Goal: Task Accomplishment & Management: Use online tool/utility

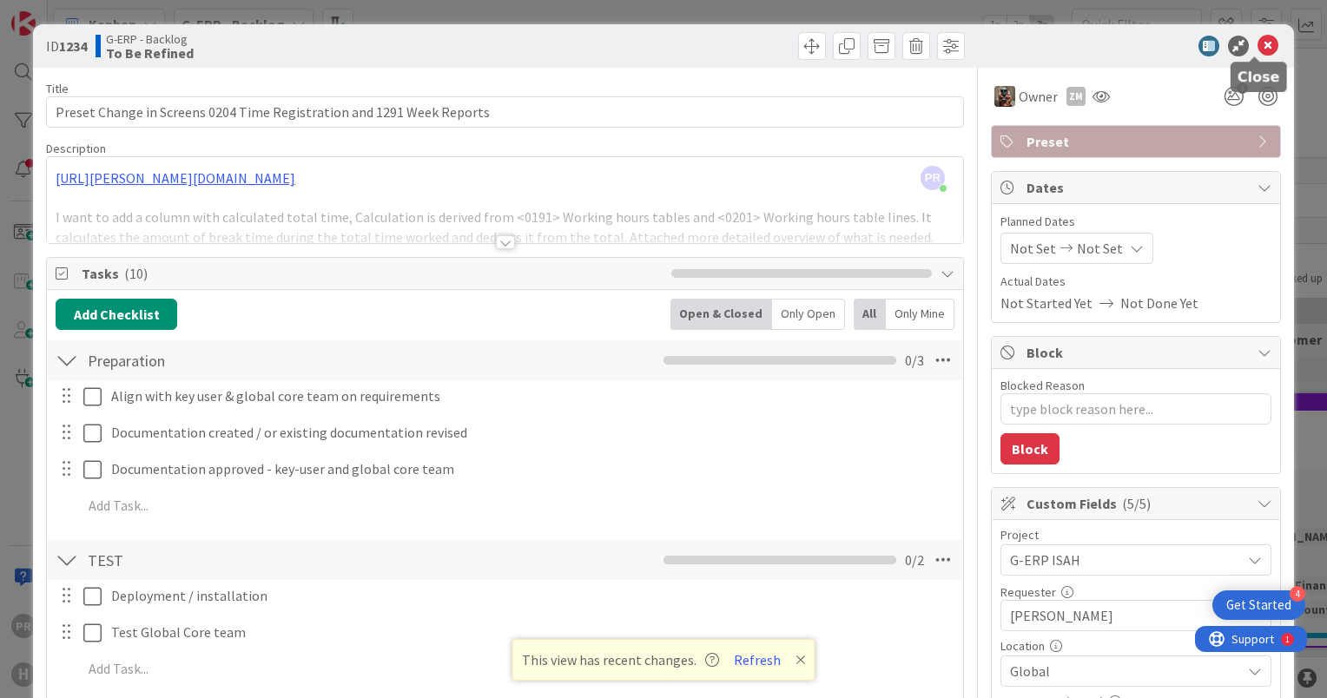
drag, startPoint x: 1258, startPoint y: 50, endPoint x: 499, endPoint y: 58, distance: 759.2
click at [1258, 50] on icon at bounding box center [1268, 46] width 21 height 21
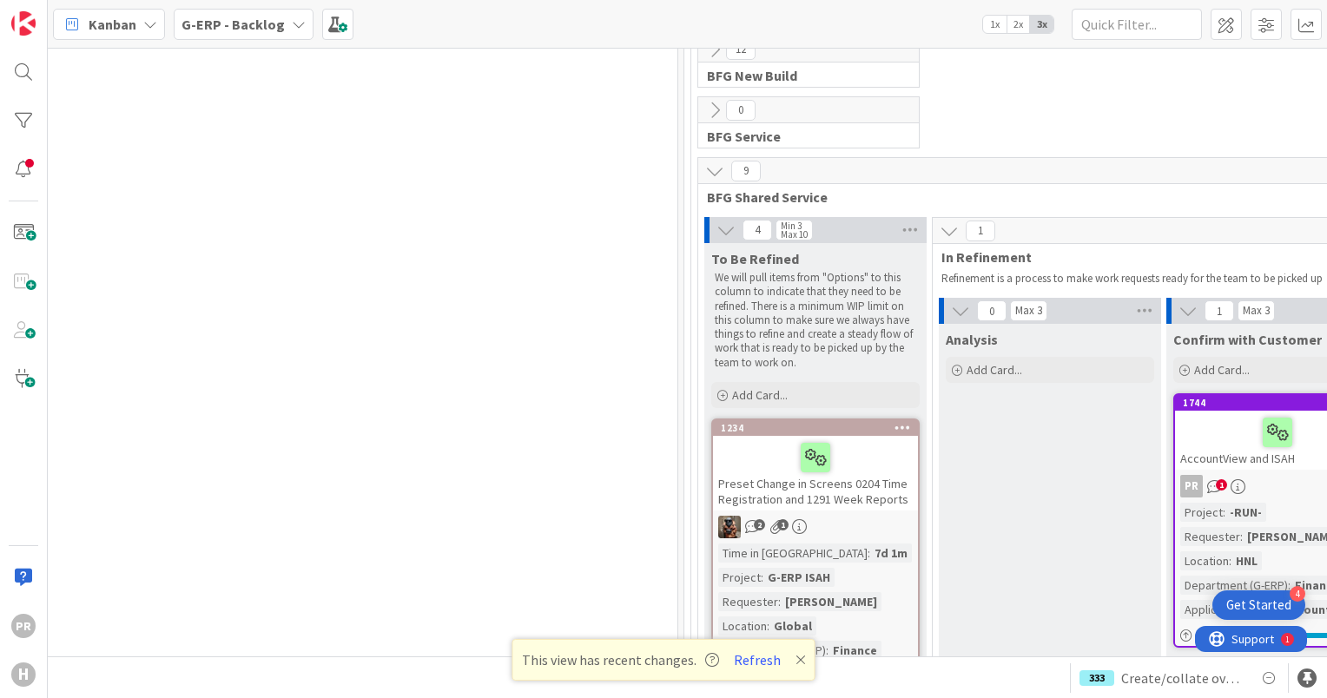
click at [229, 24] on b "G-ERP - Backlog" at bounding box center [233, 24] width 103 height 17
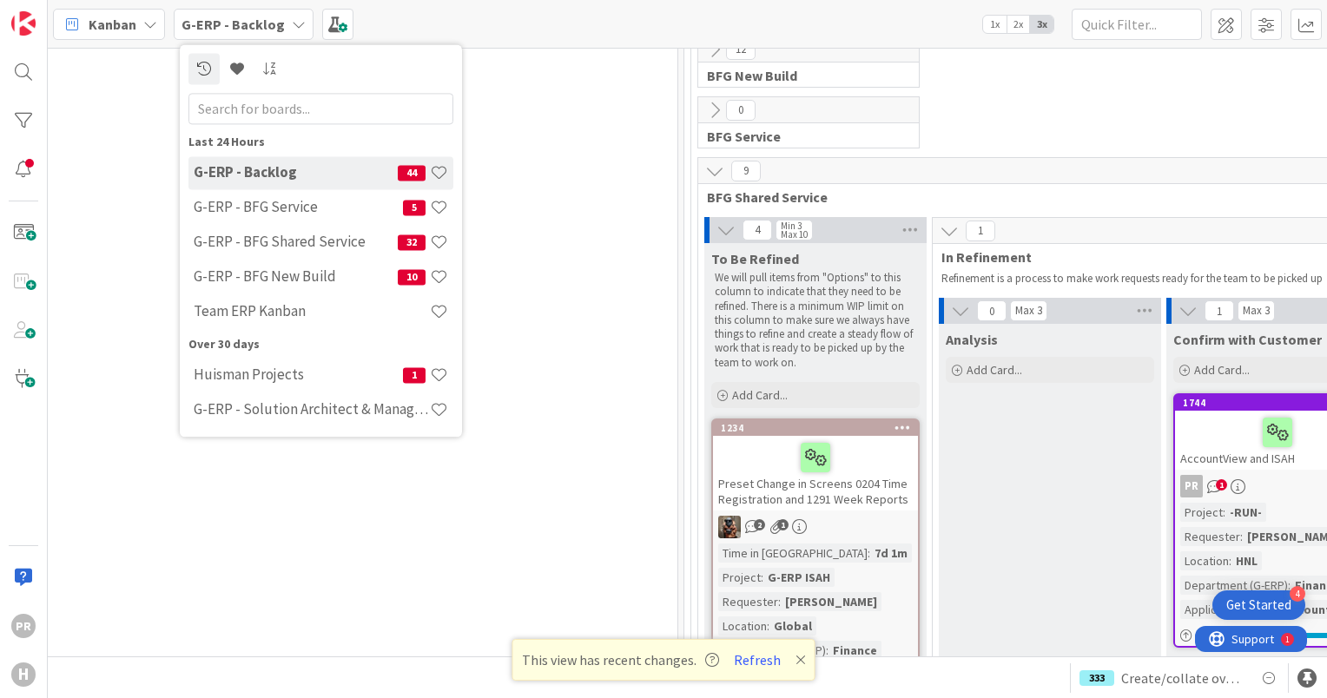
click at [250, 31] on b "G-ERP - Backlog" at bounding box center [233, 24] width 103 height 17
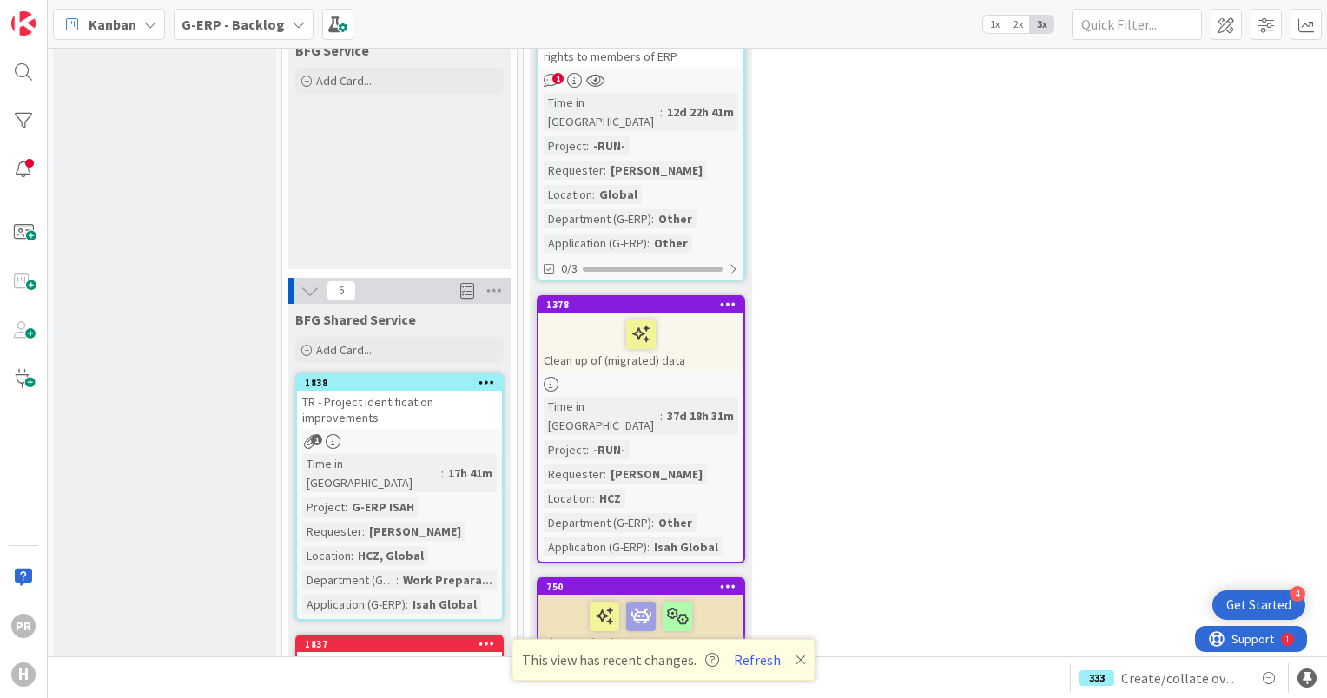
scroll to position [1452, 0]
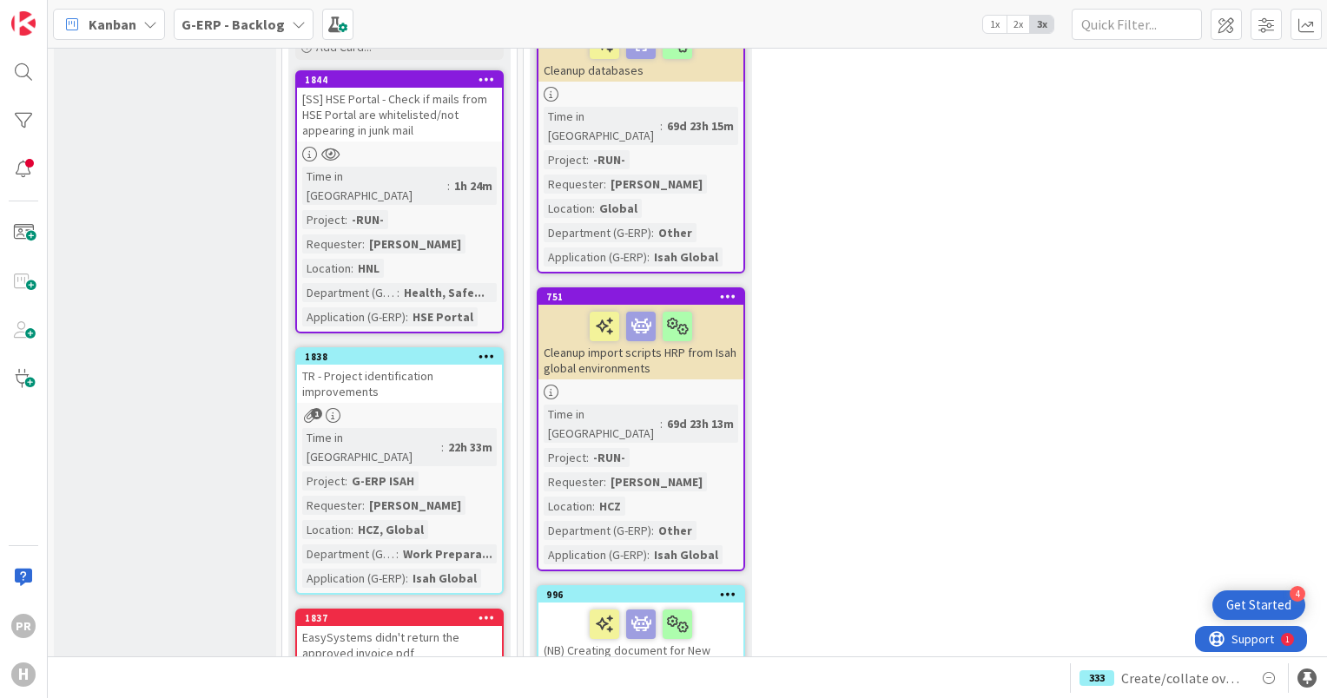
scroll to position [1650, 0]
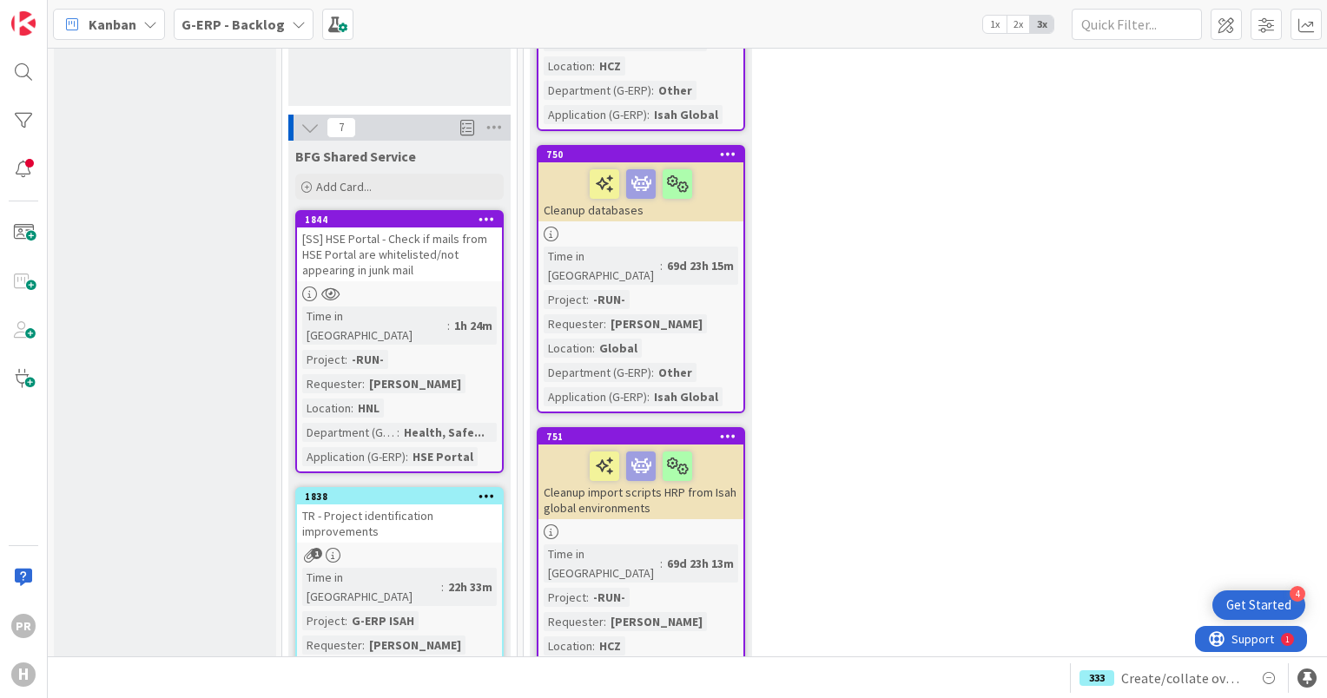
click at [411, 228] on div "[SS] HSE Portal - Check if mails from HSE Portal are whitelisted/not appearing …" at bounding box center [399, 255] width 205 height 54
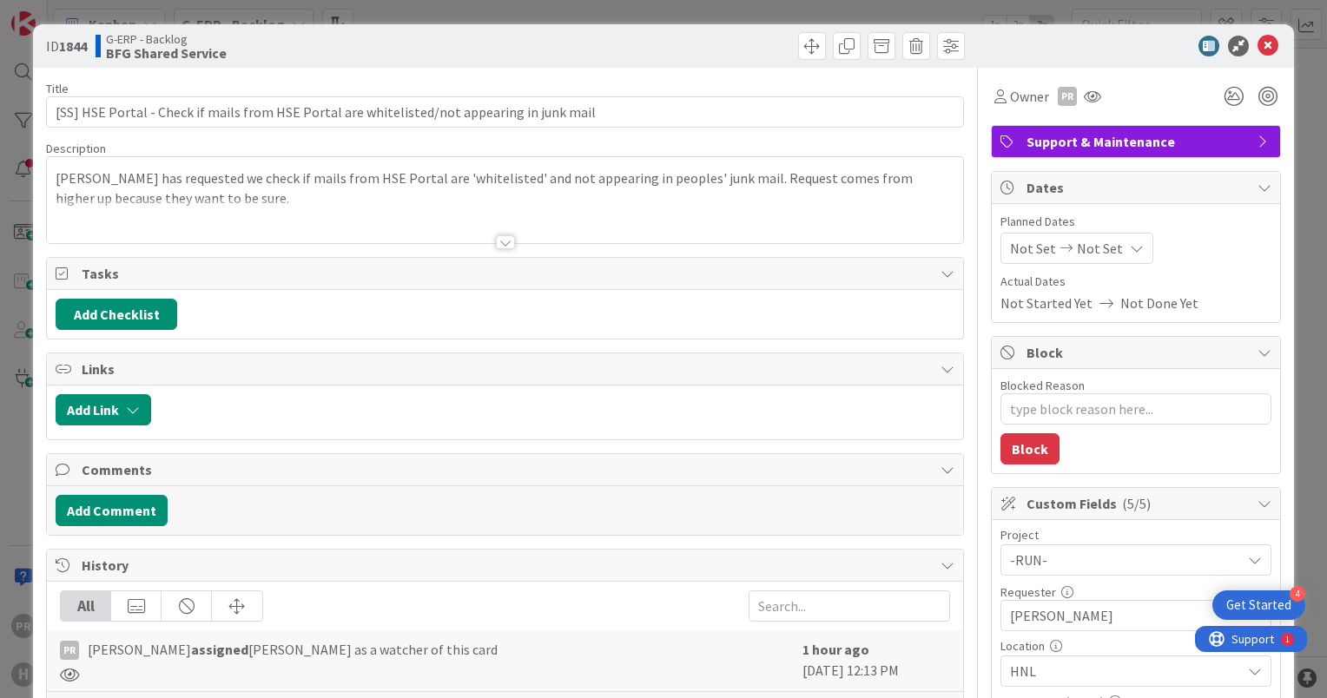
type textarea "x"
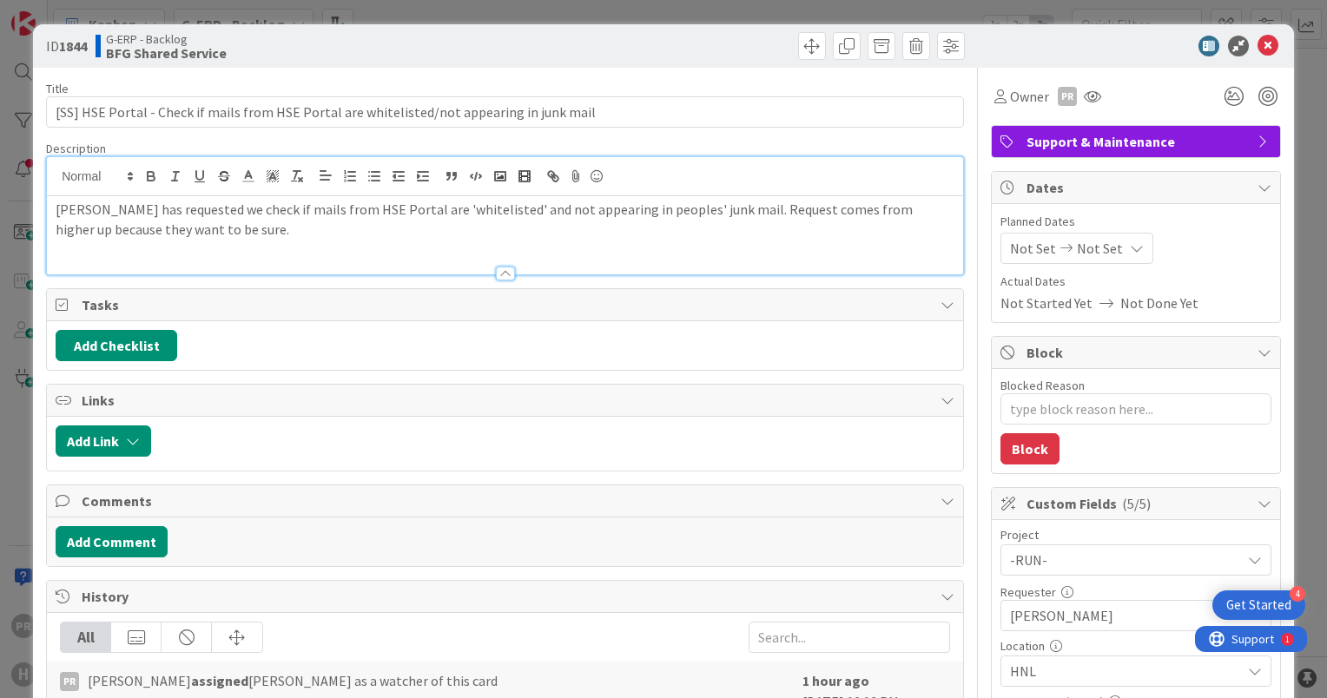
click at [382, 191] on div "Rainaldo has requested we check if mails from HSE Portal are 'whitelisted' and …" at bounding box center [505, 215] width 916 height 117
click at [1093, 251] on span "Not Set" at bounding box center [1100, 248] width 46 height 21
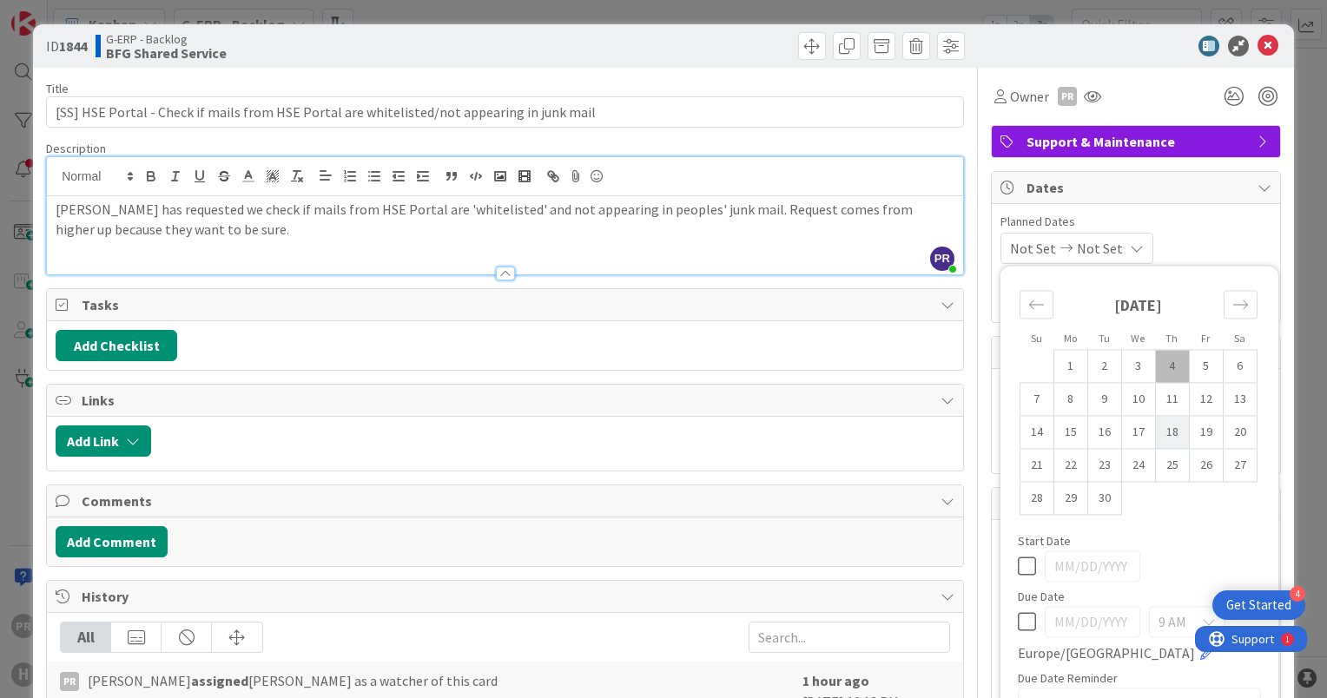
click at [1171, 427] on td "18" at bounding box center [1172, 432] width 34 height 33
type input "09/18/2025"
type textarea "x"
click at [1160, 359] on td "4" at bounding box center [1172, 366] width 34 height 33
type input "09/04/2025"
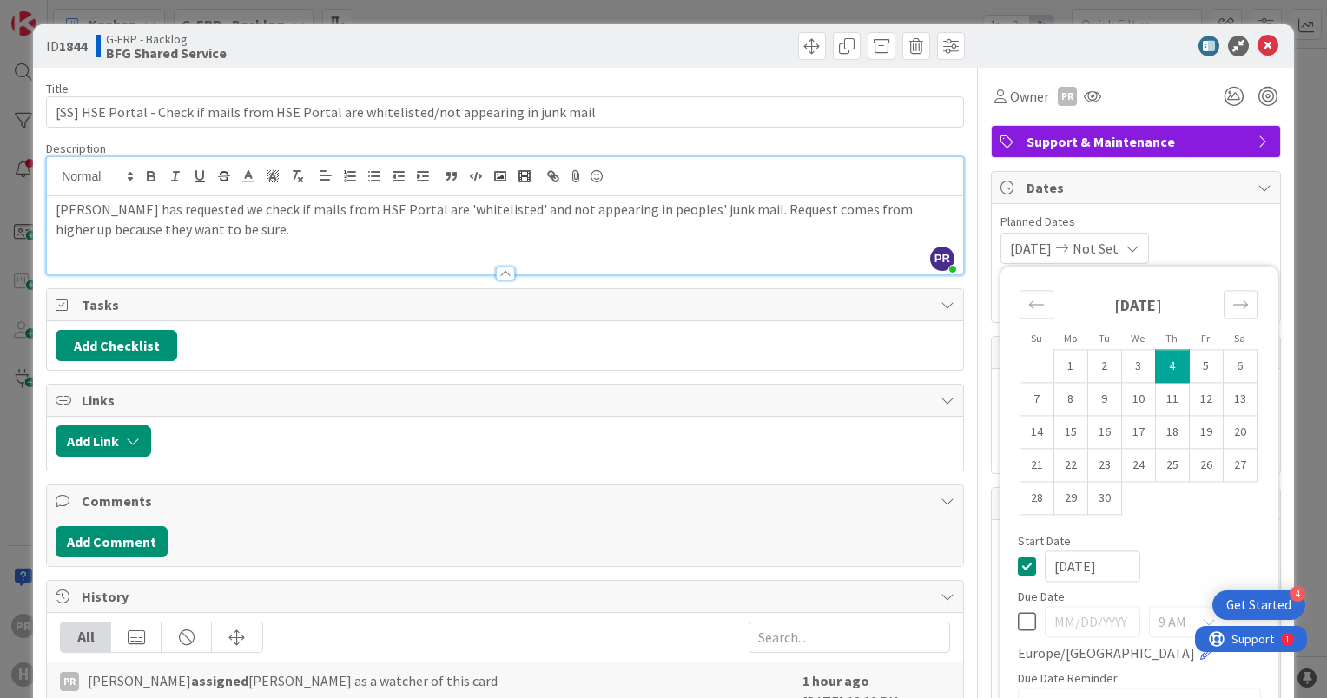
type textarea "x"
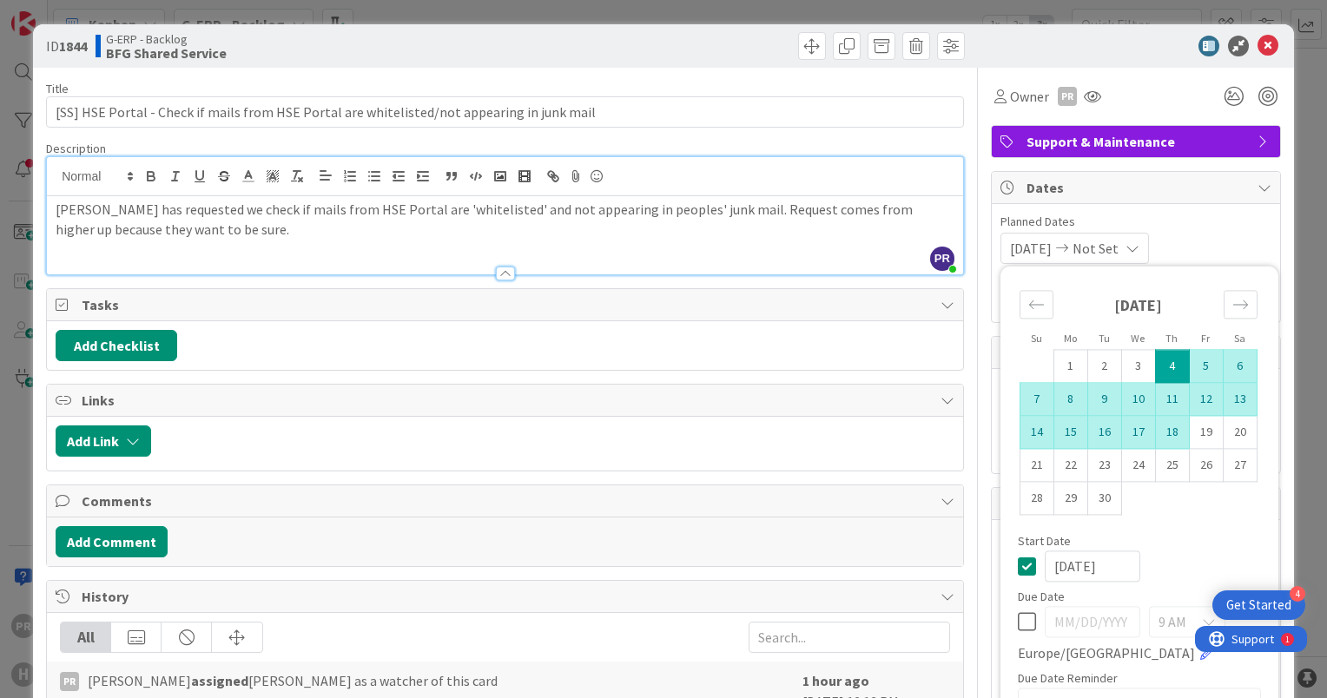
click at [1160, 431] on td "18" at bounding box center [1172, 432] width 34 height 33
type input "09/18/2025"
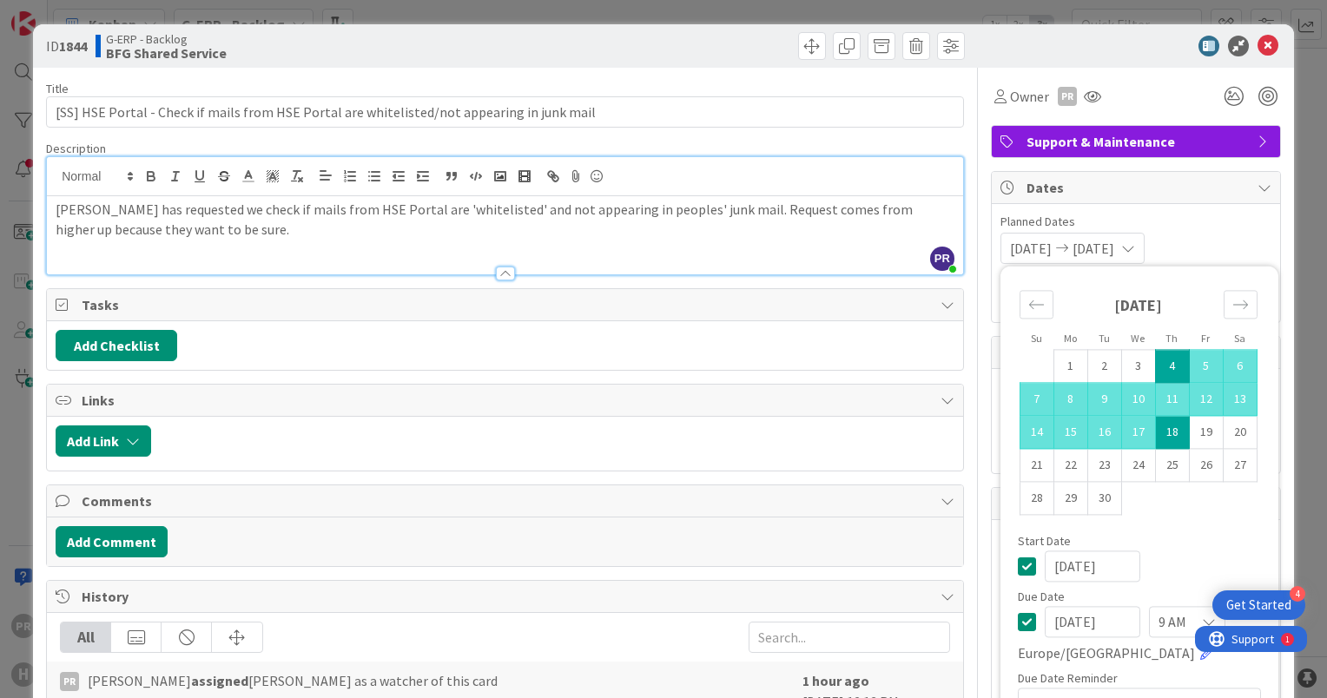
type textarea "x"
click at [1211, 222] on span "Planned Dates" at bounding box center [1136, 222] width 271 height 18
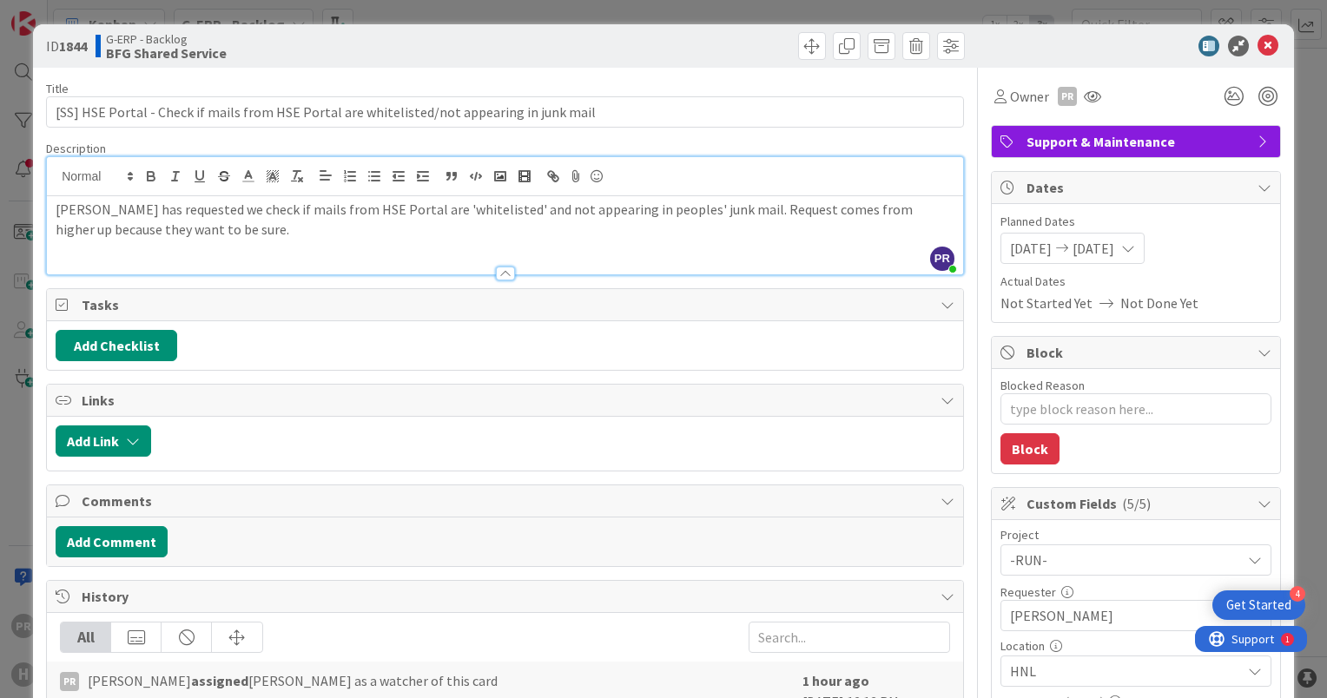
click at [305, 254] on div "Rainaldo has requested we check if mails from HSE Portal are 'whitelisted' and …" at bounding box center [505, 235] width 916 height 78
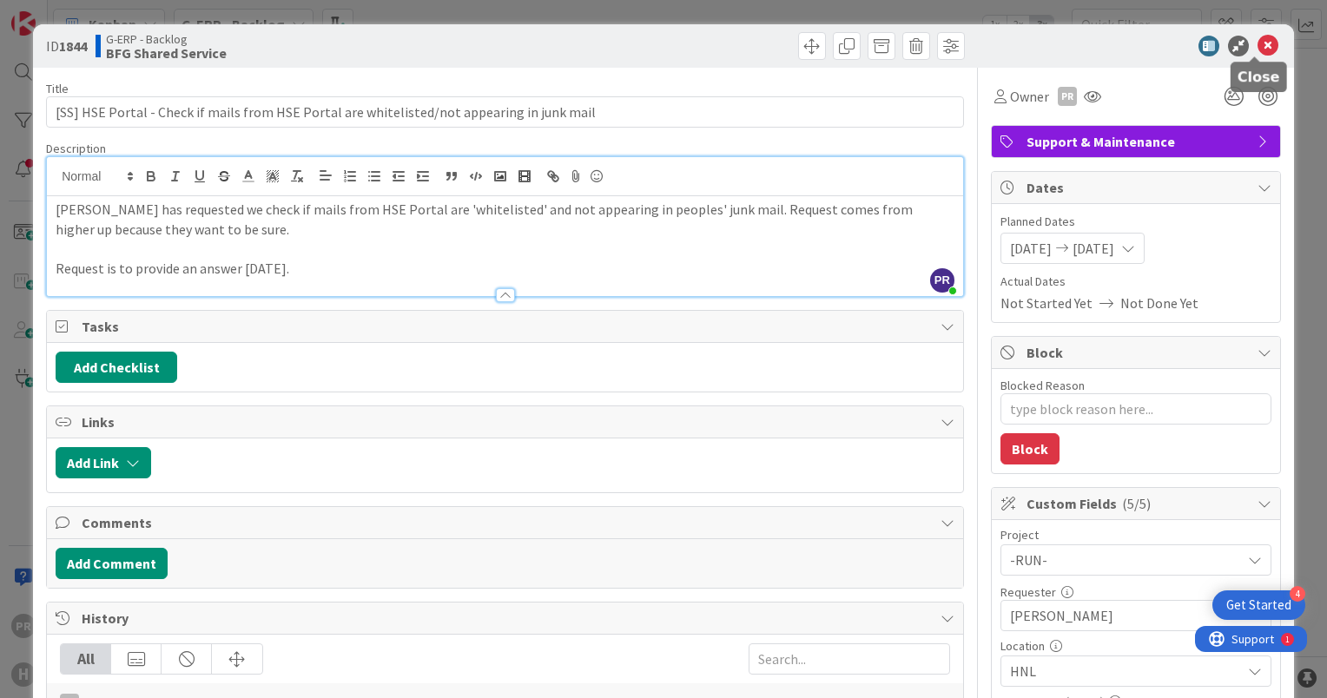
click at [1258, 44] on icon at bounding box center [1268, 46] width 21 height 21
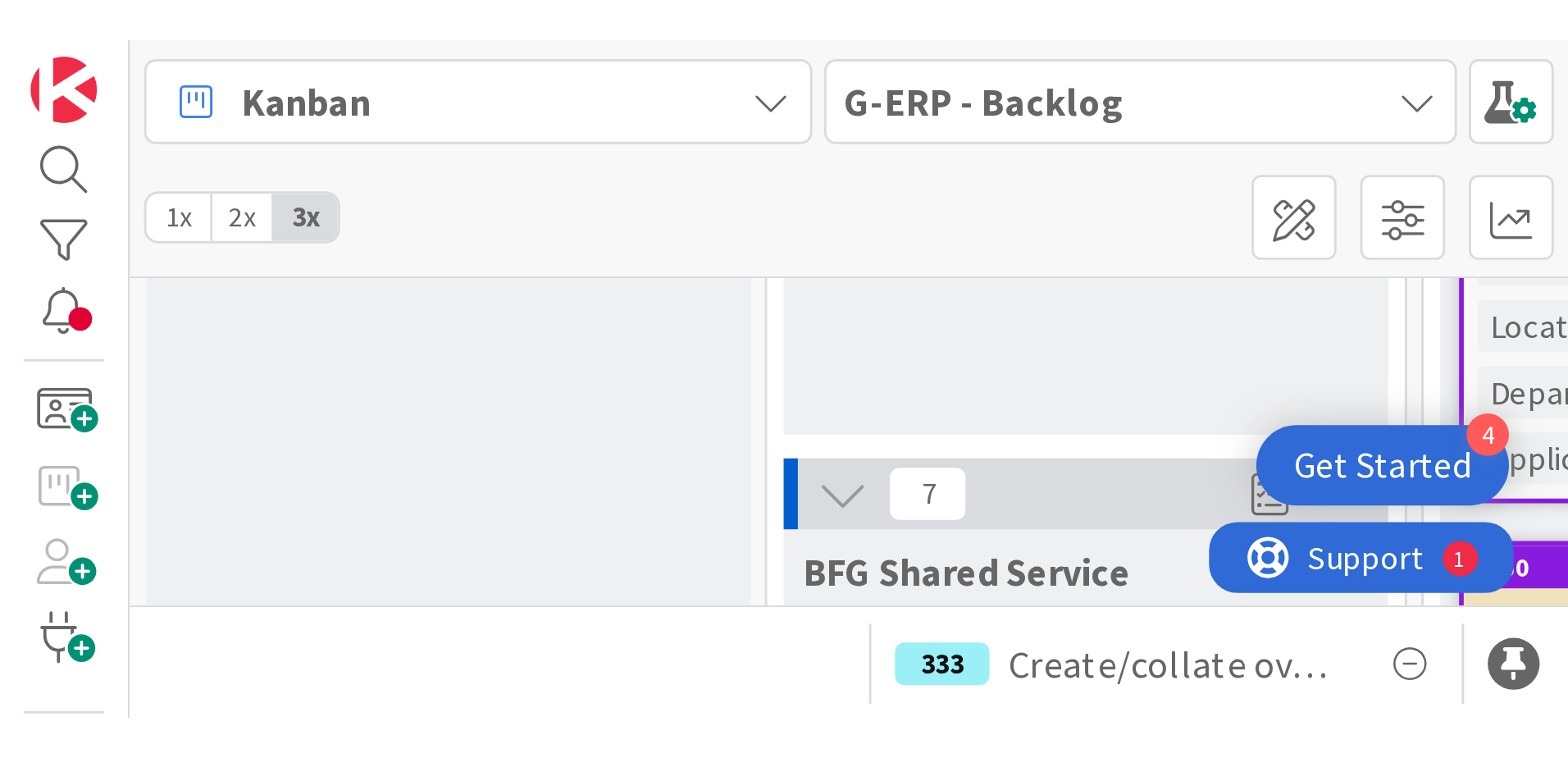
scroll to position [1558, 0]
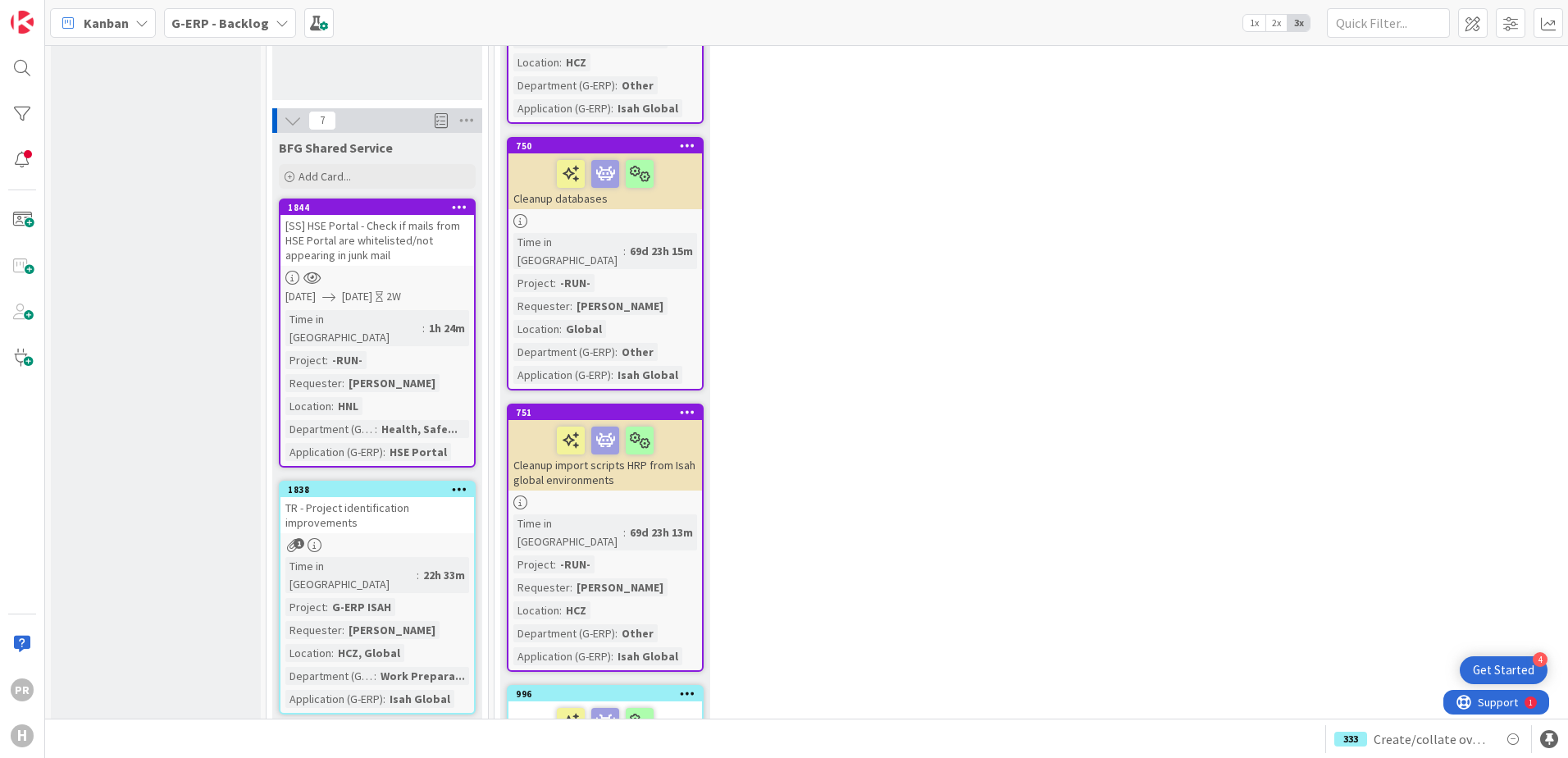
click at [254, 15] on b "G-ERP - Backlog" at bounding box center [220, 23] width 97 height 16
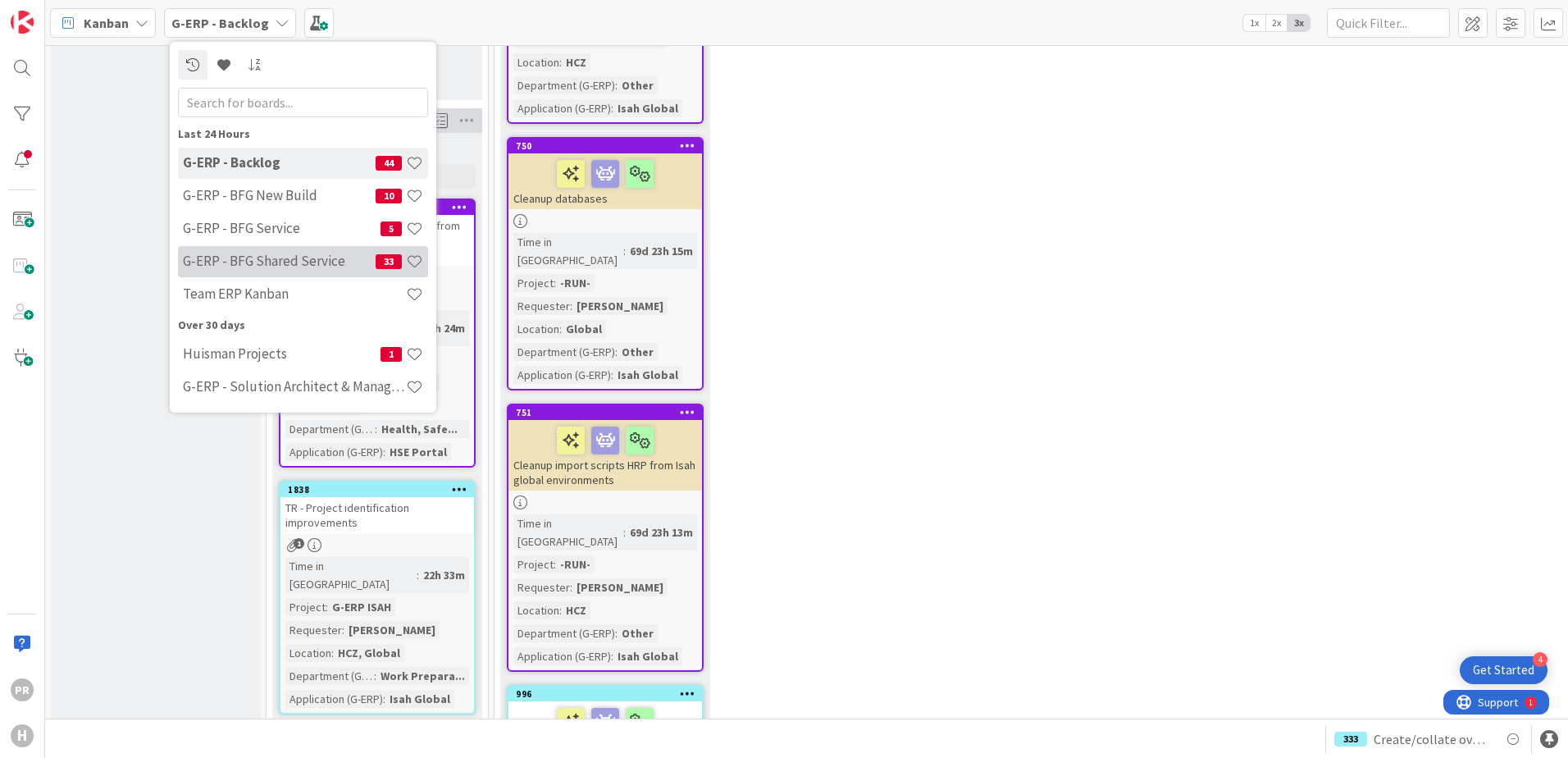
click at [289, 260] on h4 "G-ERP - BFG Shared Service" at bounding box center [279, 261] width 193 height 16
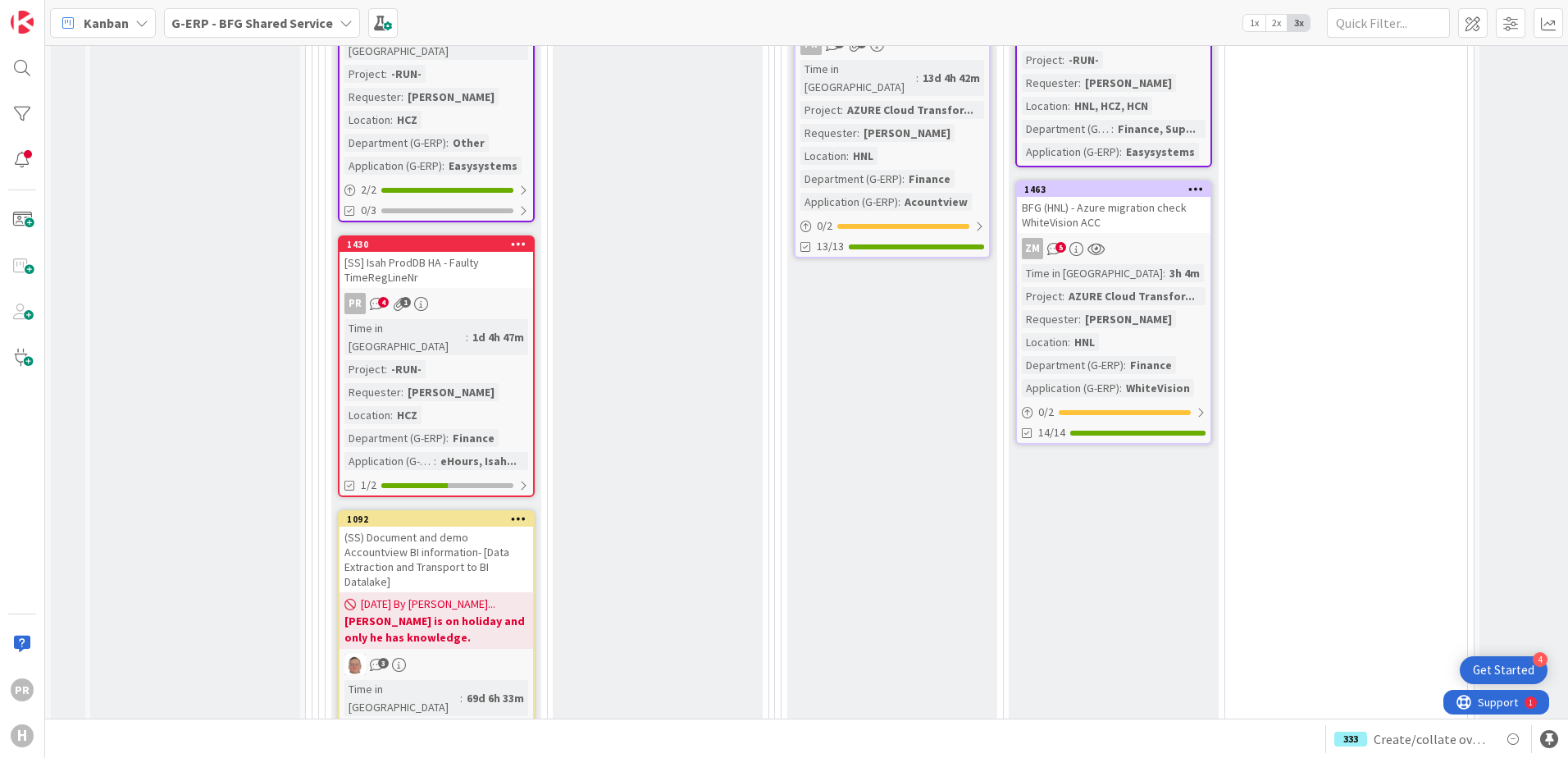
scroll to position [2296, 0]
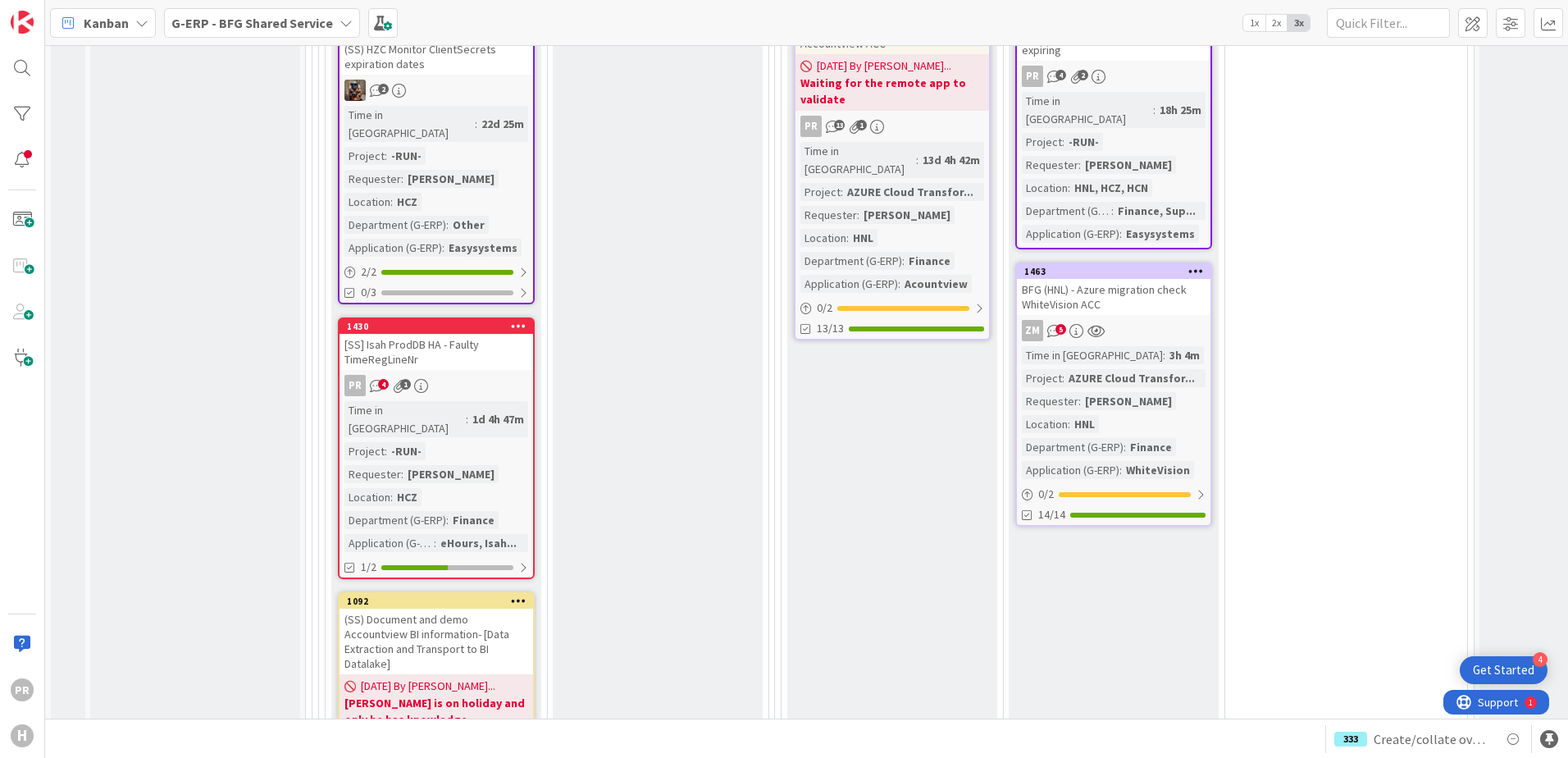
click at [433, 334] on div "[SS] Isah ProdDB HA - Faulty TimeRegLineNr" at bounding box center [436, 352] width 194 height 36
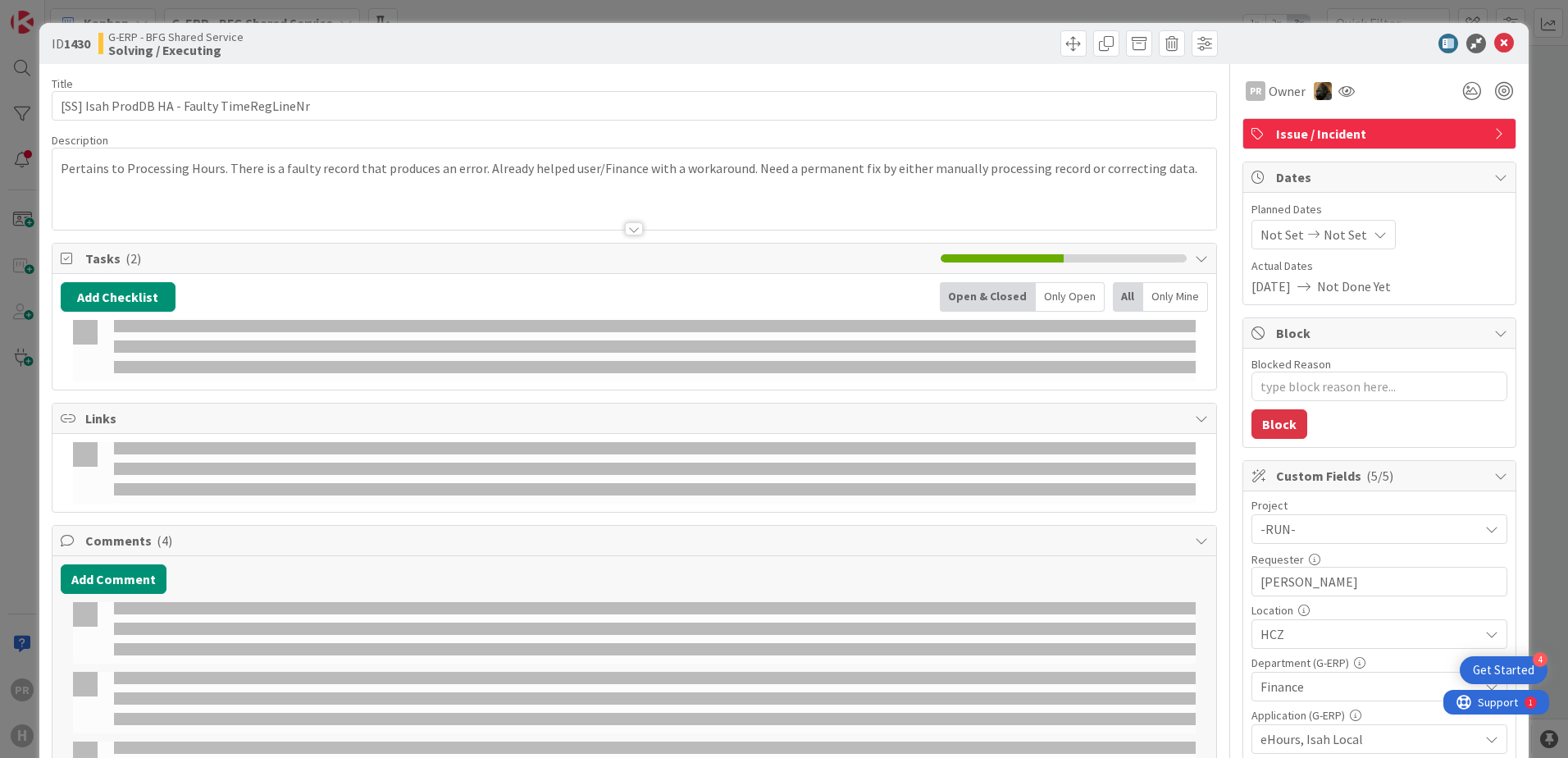
type textarea "x"
select select "sql"
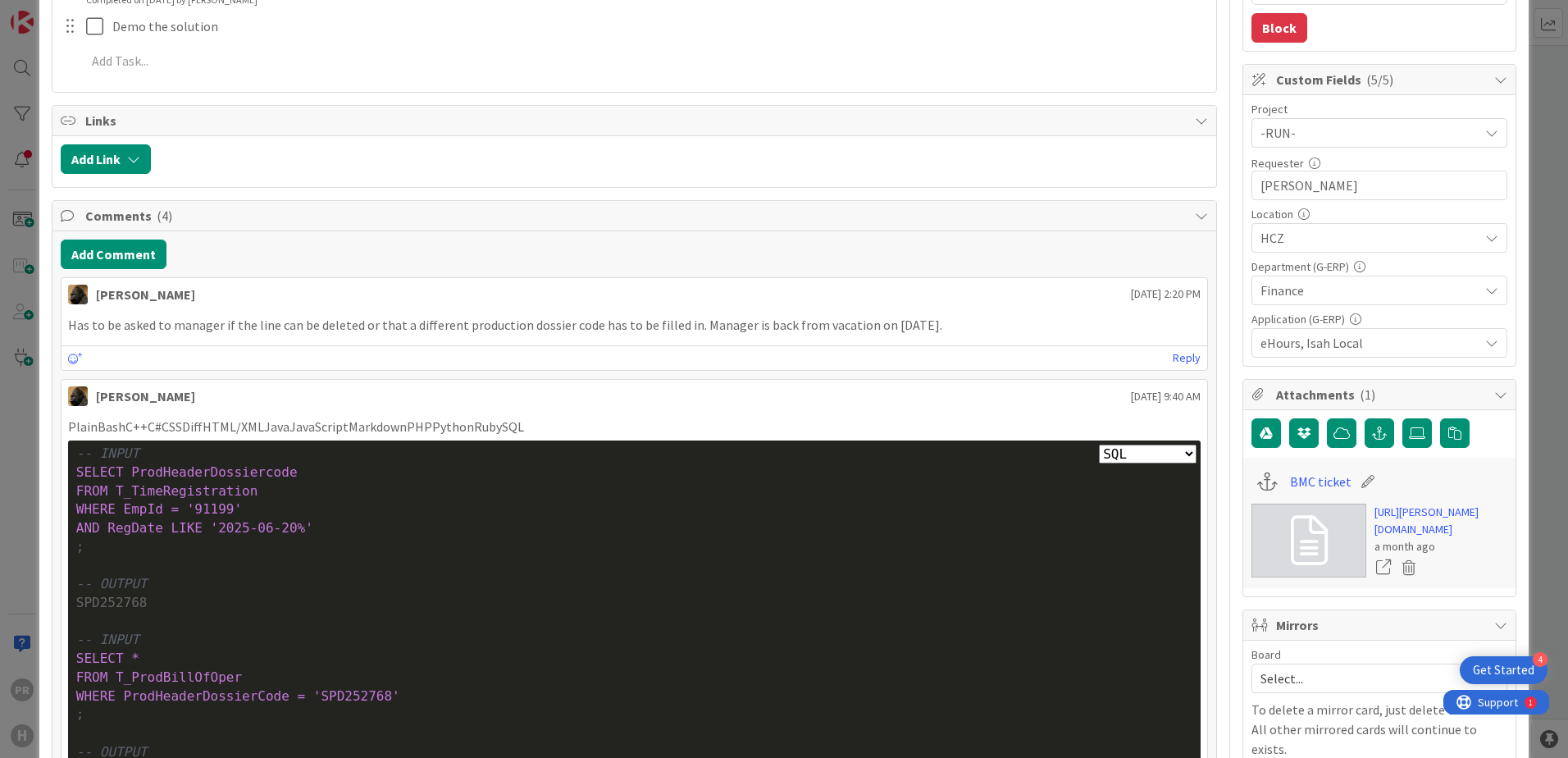
scroll to position [492, 0]
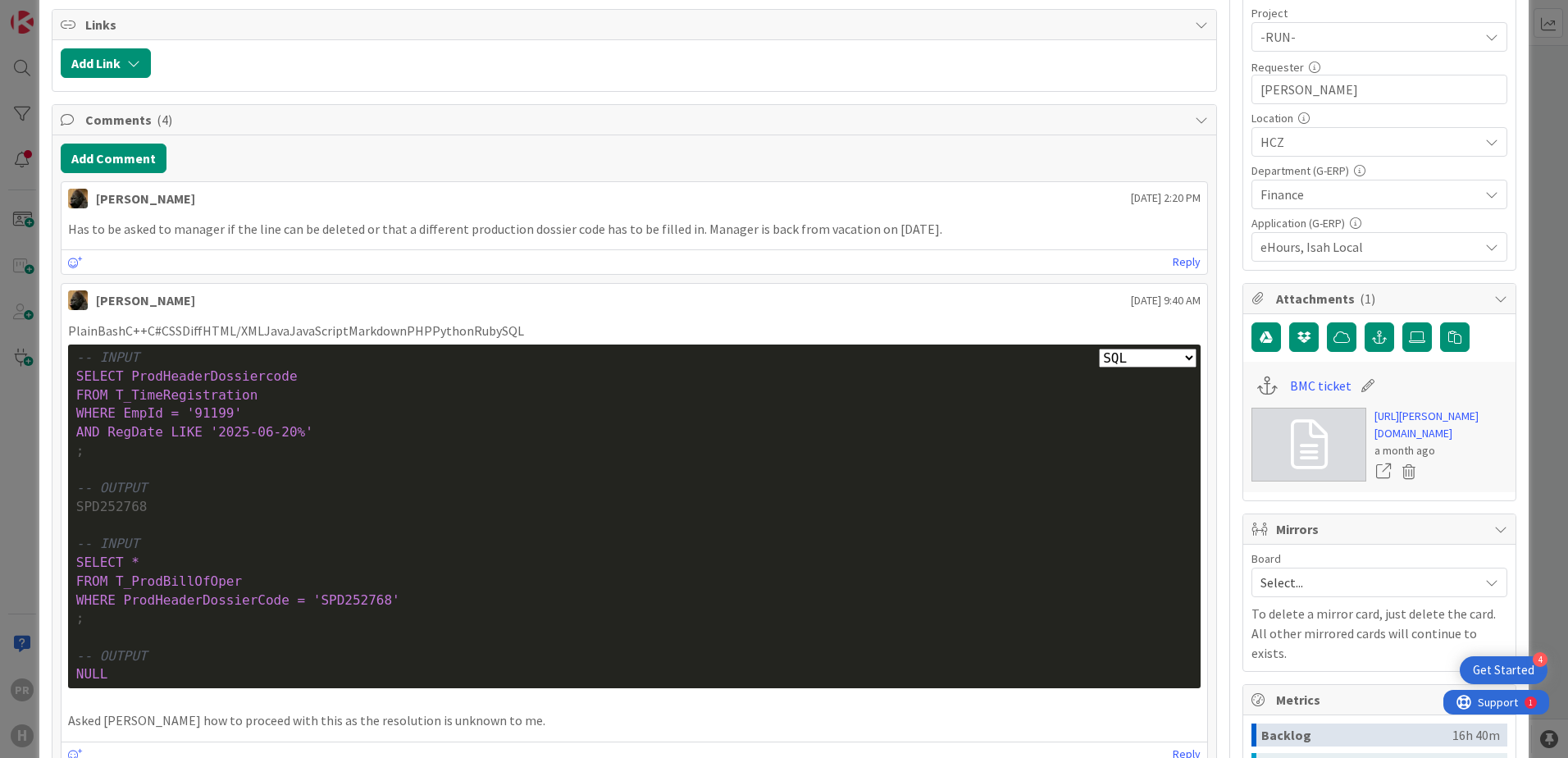
click at [204, 413] on span "WHERE EmpId = '91199'" at bounding box center [159, 413] width 165 height 16
copy span "91199"
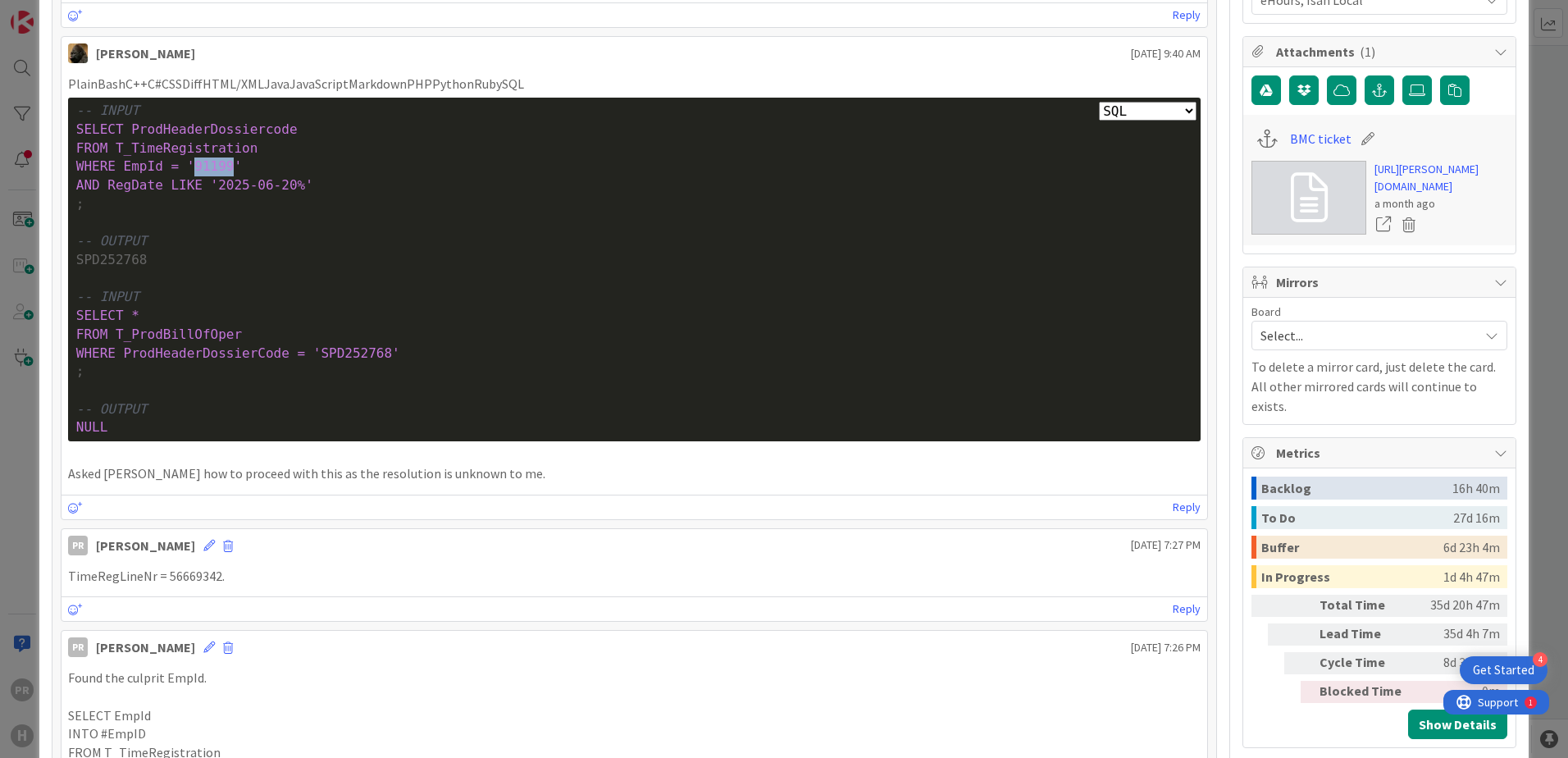
scroll to position [738, 0]
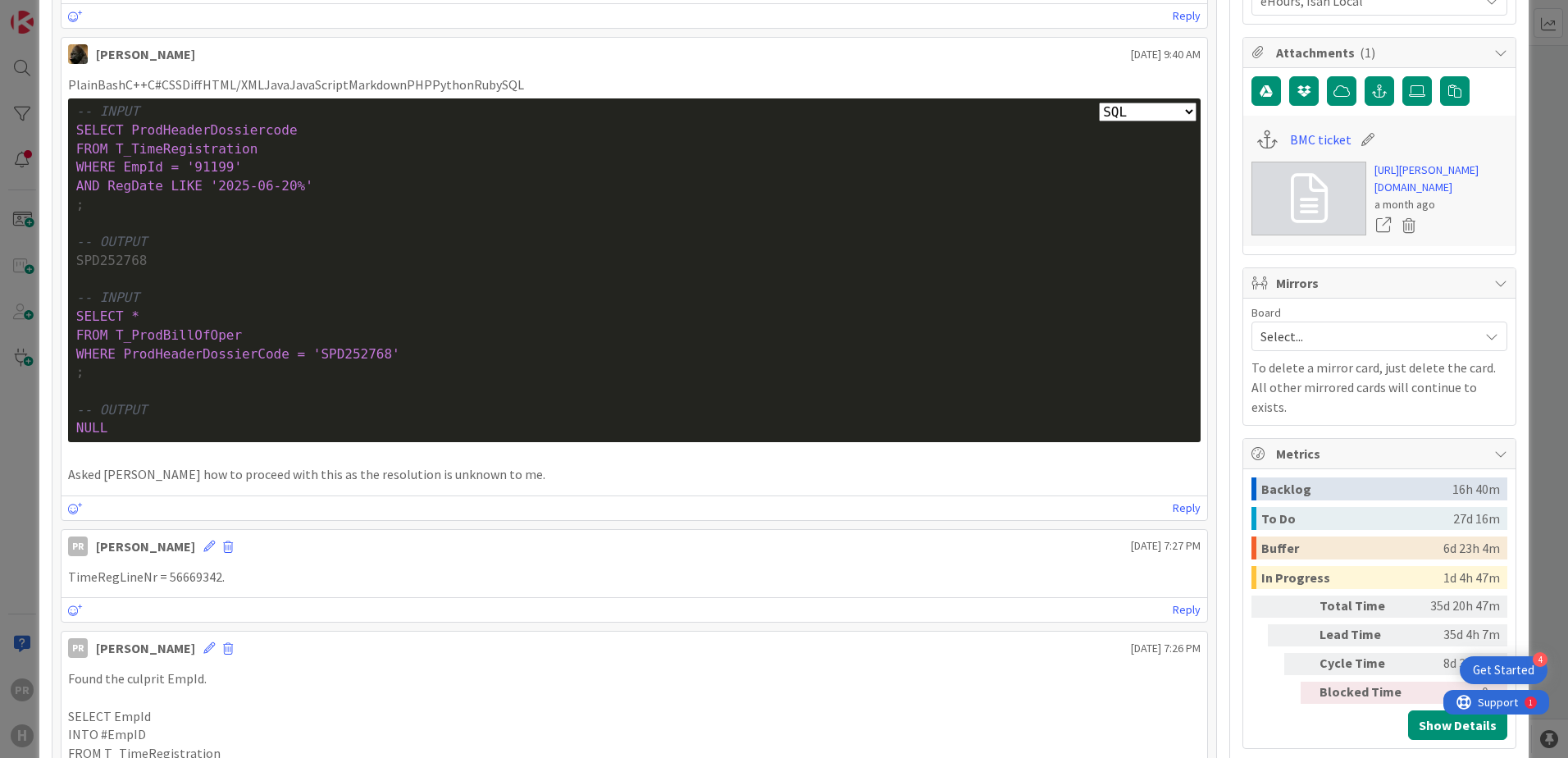
click at [196, 574] on p "TimeRegLineNr = 56669342." at bounding box center [634, 577] width 1133 height 19
copy p "56669342"
click at [181, 577] on p "TimeRegLineNr = 56669342." at bounding box center [634, 577] width 1133 height 19
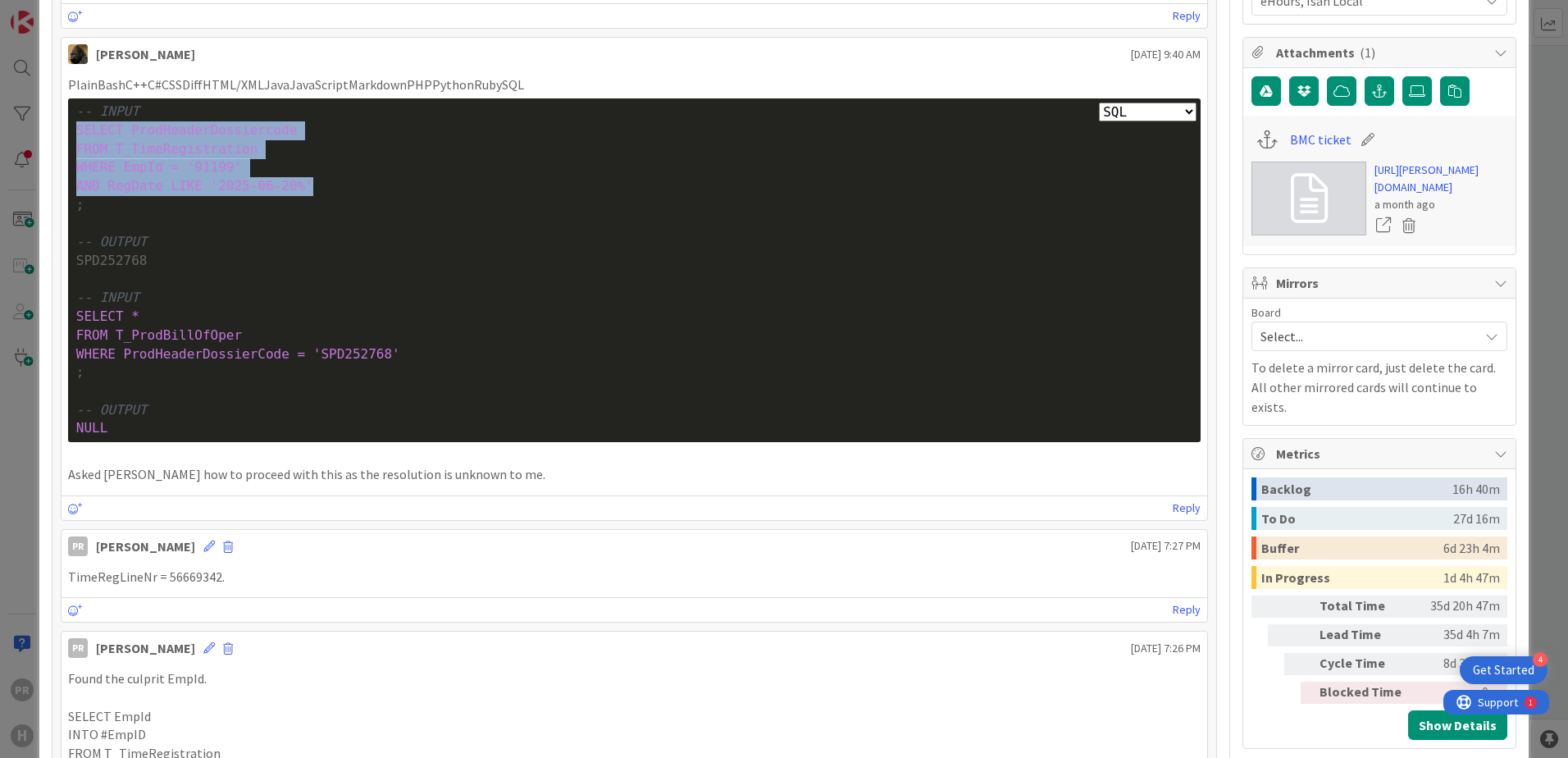
drag, startPoint x: 300, startPoint y: 186, endPoint x: 77, endPoint y: 134, distance: 229.0
click at [77, 134] on div "Plain Bash C++ C# CSS Diff HTML/XML Java JavaScript Markdown PHP Python Ruby SQ…" at bounding box center [634, 270] width 1133 height 344
copy div "SELECT ProdHeaderDossiercode FROM T_TimeRegistration WHERE EmpId = '91199' AND …"
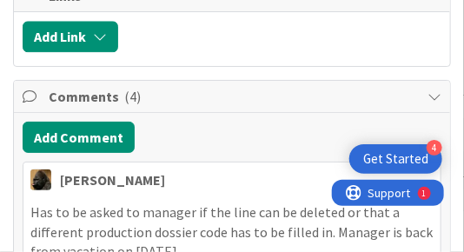
type textarea "x"
